Goal: Information Seeking & Learning: Find specific fact

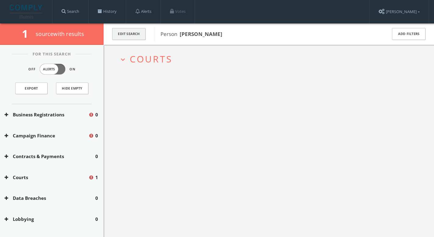
scroll to position [109, 0]
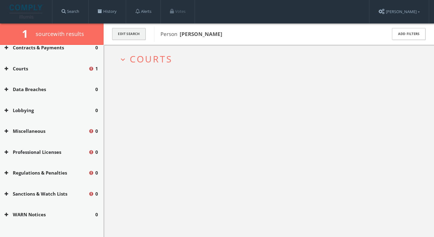
click at [143, 37] on button "Edit Search" at bounding box center [128, 34] width 33 height 12
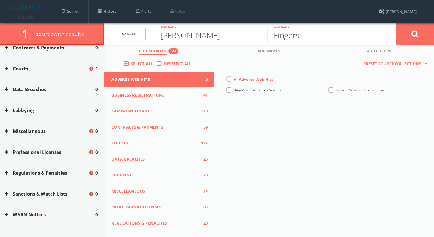
click at [30, 67] on button "Courts" at bounding box center [47, 68] width 84 height 7
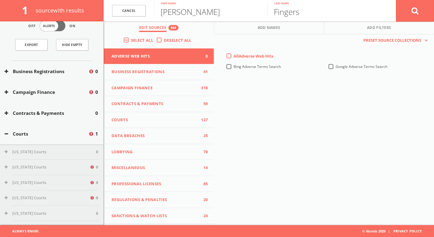
scroll to position [0, 0]
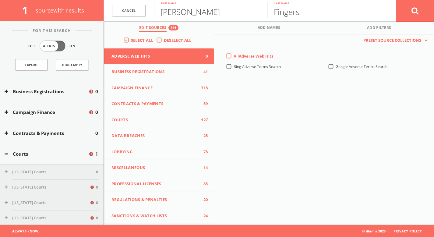
drag, startPoint x: 190, startPoint y: 12, endPoint x: 75, endPoint y: 8, distance: 114.5
click at [75, 8] on div "1 source with results Cancel [PERSON_NAME] First name Fingers Last name Cancel …" at bounding box center [217, 10] width 434 height 21
click at [120, 11] on link "Cancel" at bounding box center [128, 11] width 33 height 12
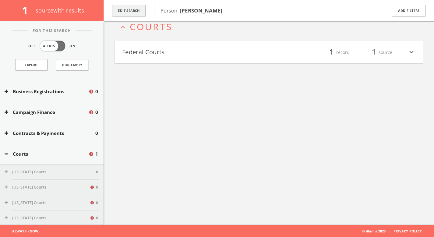
click at [142, 11] on button "Edit Search" at bounding box center [128, 11] width 33 height 12
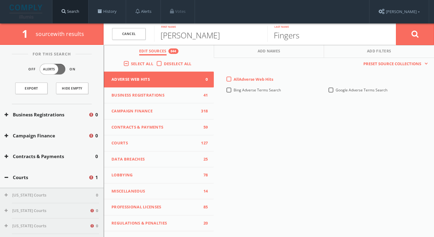
click at [77, 15] on link "Search" at bounding box center [70, 11] width 36 height 23
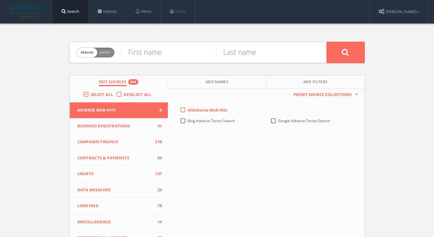
click at [104, 50] on span "Entity" at bounding box center [105, 52] width 11 height 5
checkbox input "true"
click at [145, 51] on input "text" at bounding box center [223, 52] width 205 height 16
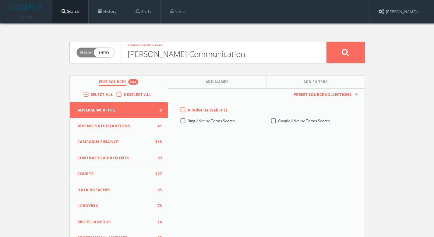
type input "[PERSON_NAME] Communication"
click at [344, 55] on icon at bounding box center [345, 52] width 7 height 8
